Goal: Use online tool/utility

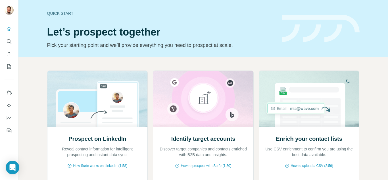
click at [15, 43] on div at bounding box center [9, 77] width 18 height 115
click at [10, 43] on icon "Search" at bounding box center [11, 43] width 2 height 2
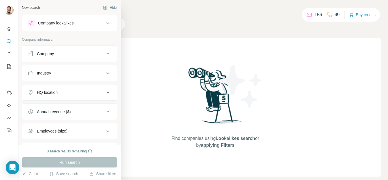
click at [66, 22] on div "Company lookalikes" at bounding box center [55, 23] width 35 height 6
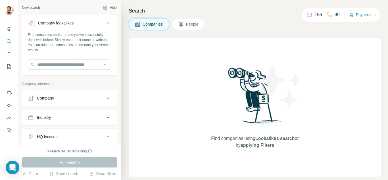
click at [106, 91] on button "Company" at bounding box center [69, 98] width 95 height 14
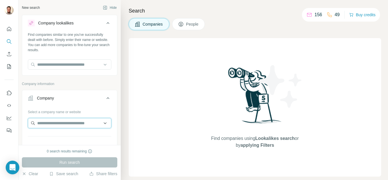
click at [63, 119] on input "text" at bounding box center [69, 123] width 83 height 10
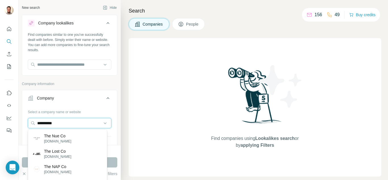
drag, startPoint x: 44, startPoint y: 124, endPoint x: 24, endPoint y: 126, distance: 20.5
click at [24, 126] on div "**********" at bounding box center [69, 140] width 95 height 67
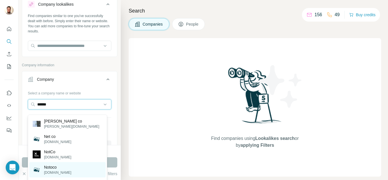
scroll to position [28, 0]
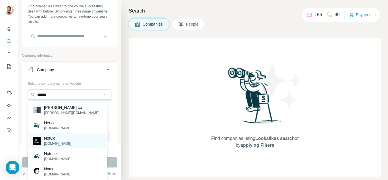
type input "******"
click at [54, 140] on p "NotCo" at bounding box center [57, 138] width 27 height 6
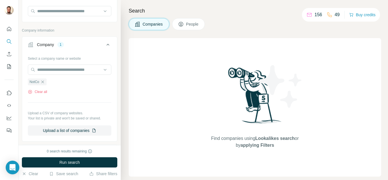
scroll to position [57, 0]
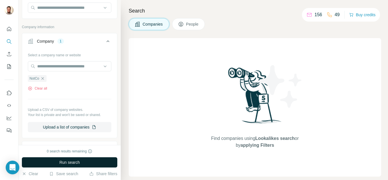
click at [64, 163] on span "Run search" at bounding box center [69, 162] width 20 height 6
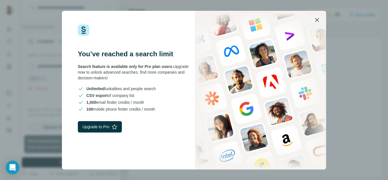
click at [320, 17] on icon "button" at bounding box center [316, 19] width 7 height 7
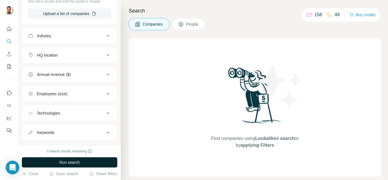
scroll to position [170, 0]
click at [104, 53] on icon at bounding box center [107, 54] width 7 height 7
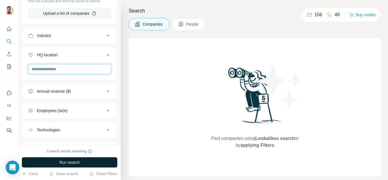
click at [71, 70] on input "text" at bounding box center [69, 69] width 83 height 10
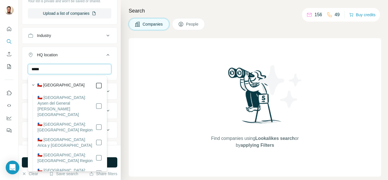
type input "*****"
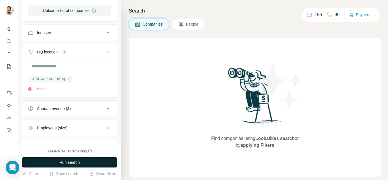
scroll to position [219, 0]
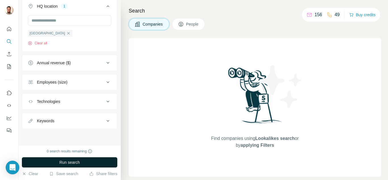
click at [59, 162] on span "Run search" at bounding box center [69, 162] width 20 height 6
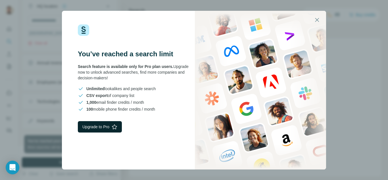
click at [106, 128] on button "Upgrade to Pro" at bounding box center [100, 126] width 44 height 11
